Goal: Find specific page/section: Find specific page/section

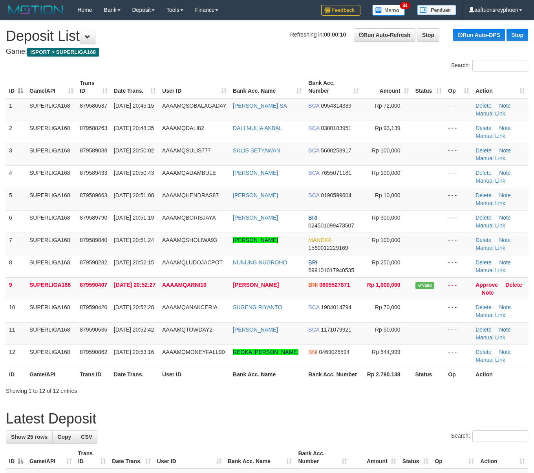
drag, startPoint x: 146, startPoint y: 63, endPoint x: 152, endPoint y: 60, distance: 6.3
click at [148, 63] on div "Search:" at bounding box center [267, 67] width 534 height 14
